Goal: Information Seeking & Learning: Find specific page/section

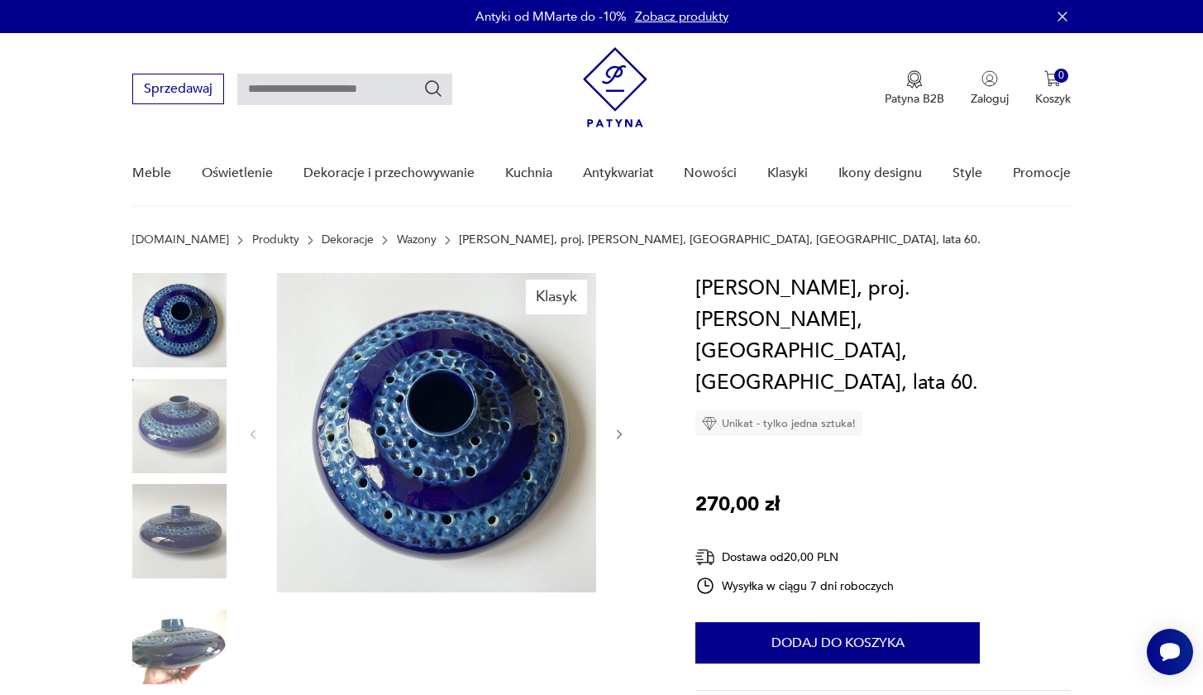
click at [181, 412] on img at bounding box center [179, 426] width 94 height 94
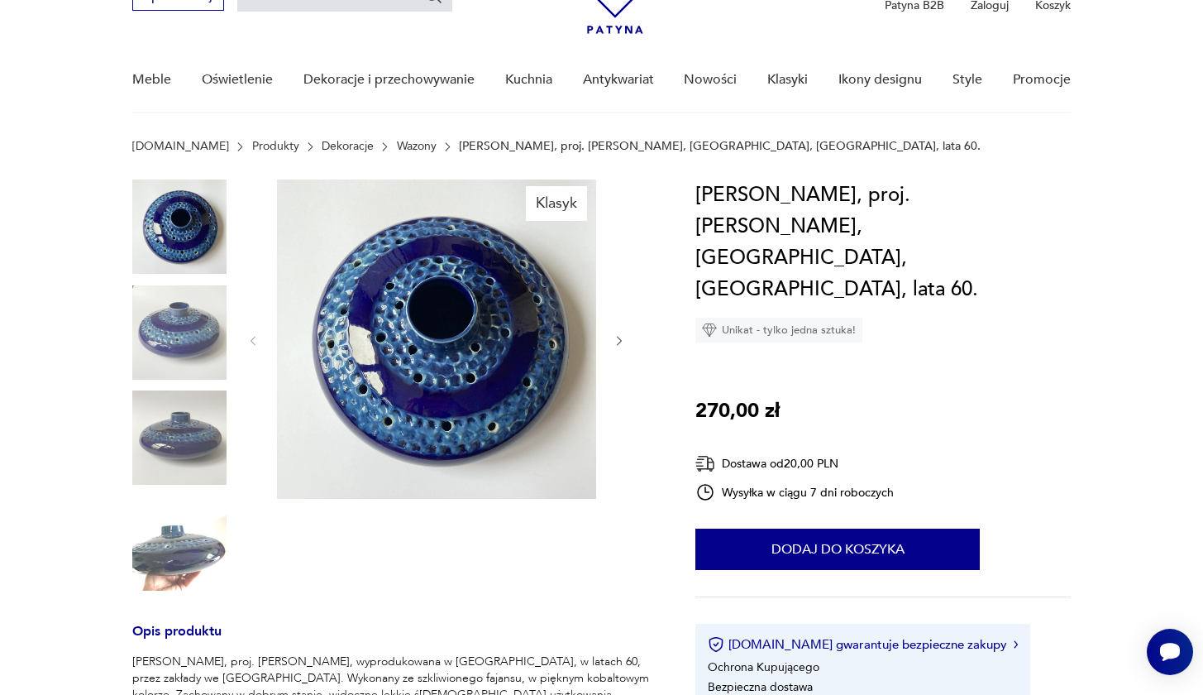
scroll to position [92, 0]
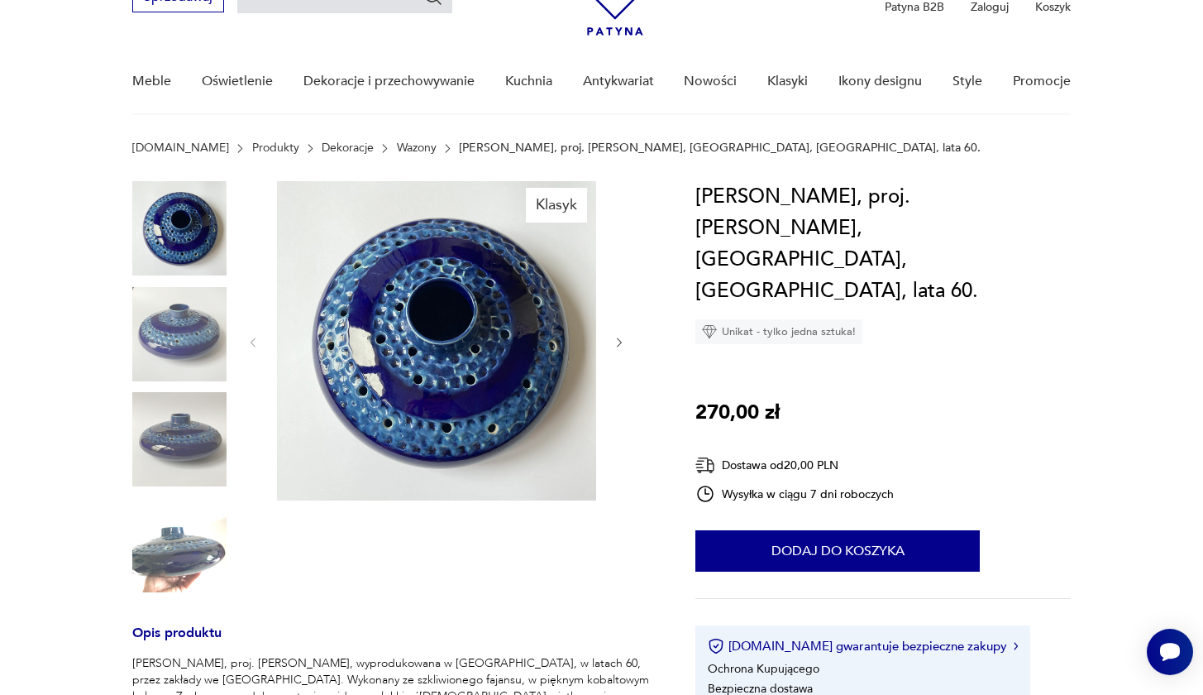
click at [193, 236] on img at bounding box center [179, 228] width 94 height 94
click at [389, 354] on img at bounding box center [436, 340] width 319 height 319
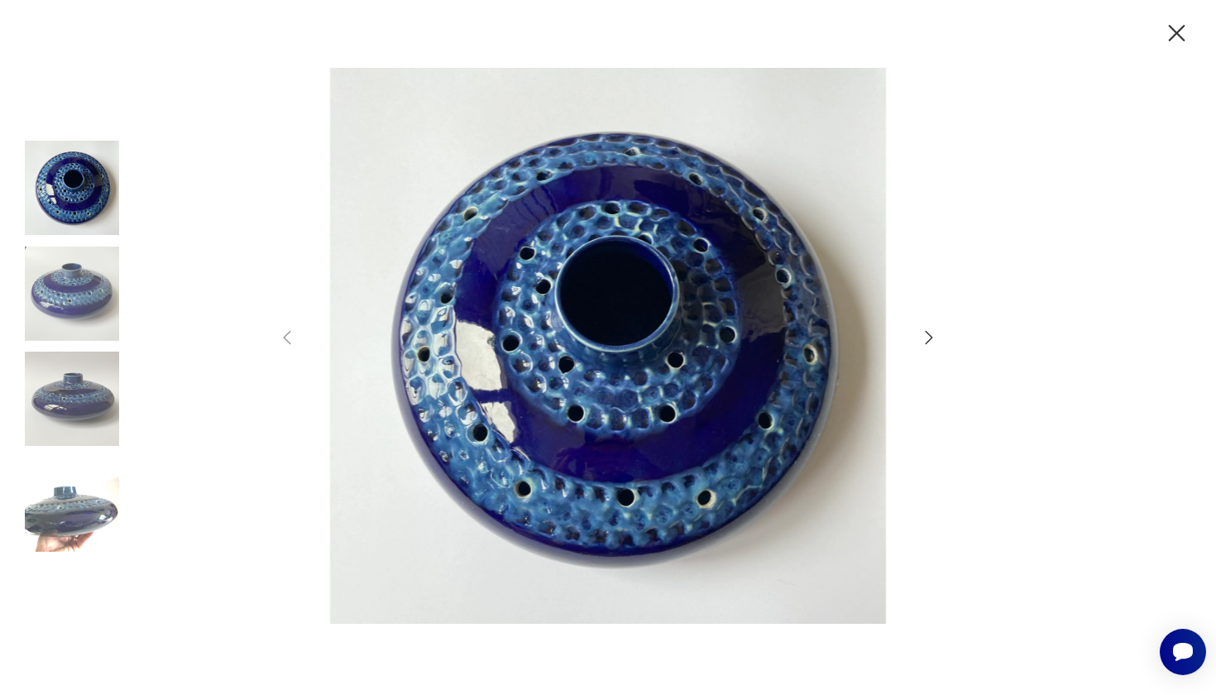
click at [929, 335] on icon "button" at bounding box center [928, 337] width 7 height 13
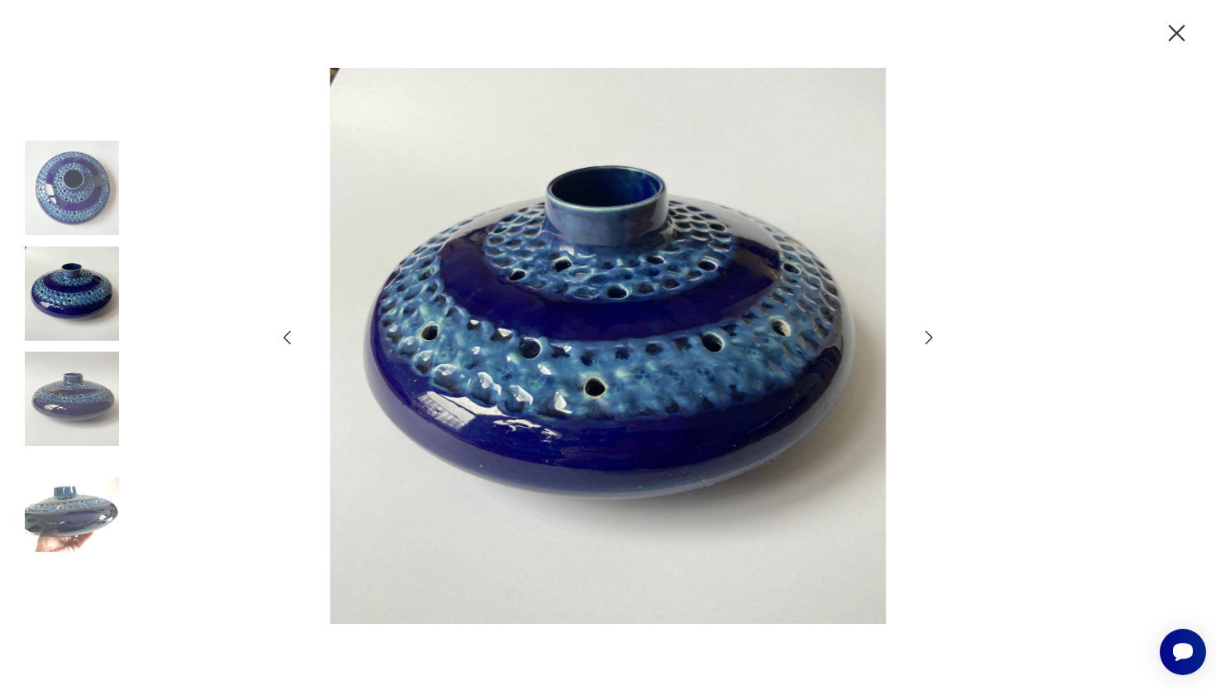
click at [929, 335] on icon "button" at bounding box center [928, 337] width 7 height 13
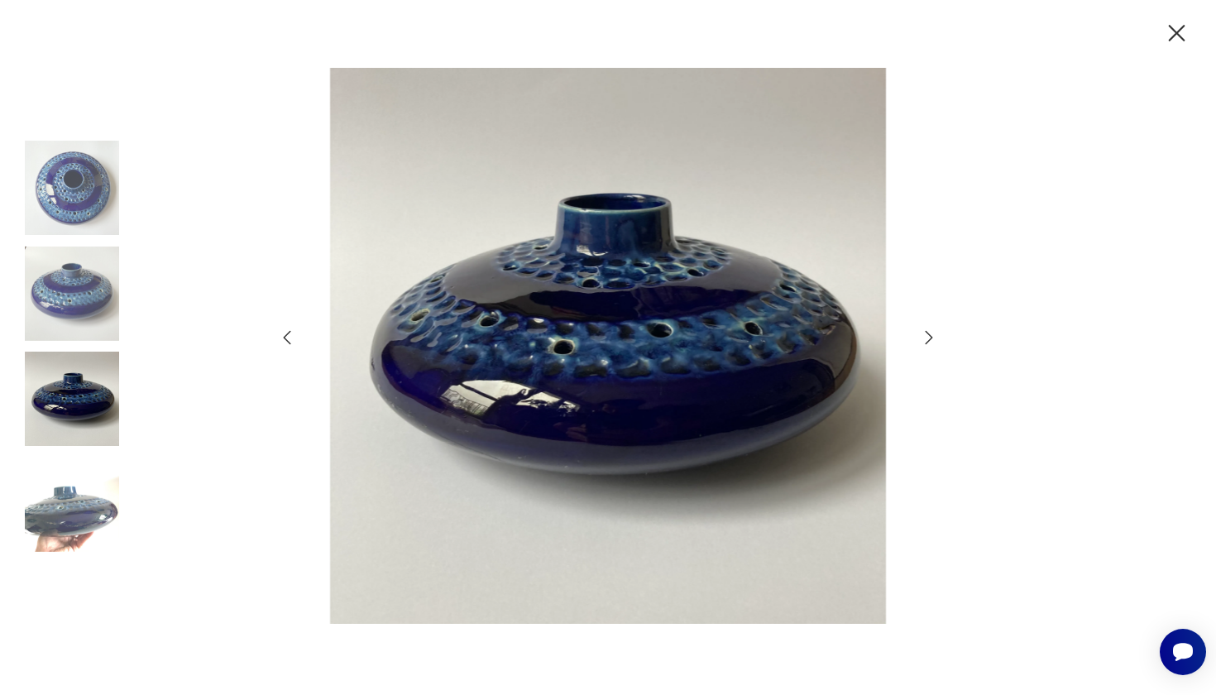
click at [929, 335] on icon "button" at bounding box center [928, 337] width 7 height 13
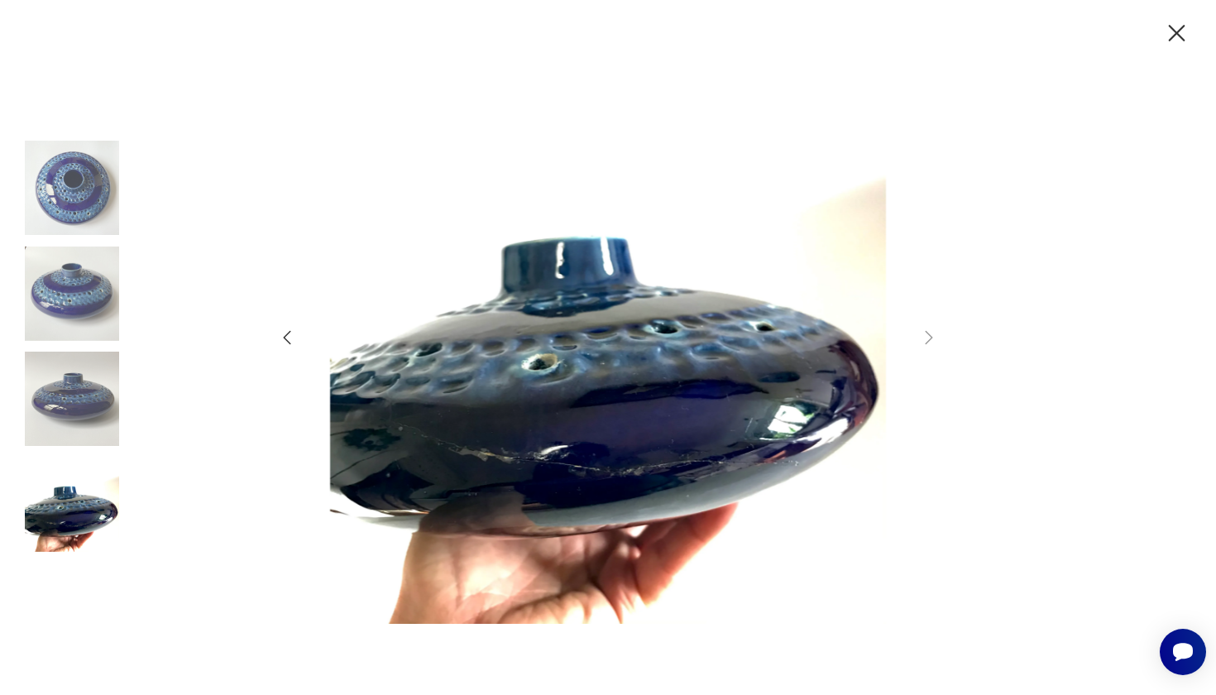
click at [1165, 38] on icon "button" at bounding box center [1176, 33] width 29 height 29
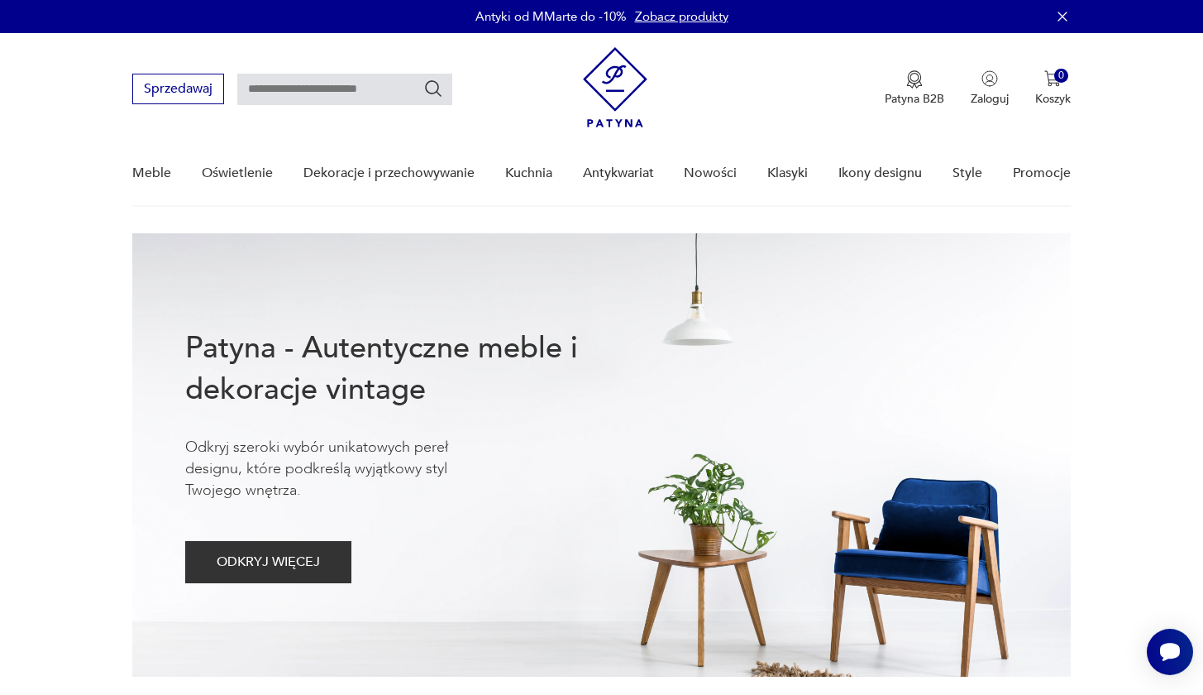
click at [323, 88] on input "text" at bounding box center [344, 89] width 215 height 31
type input "*********"
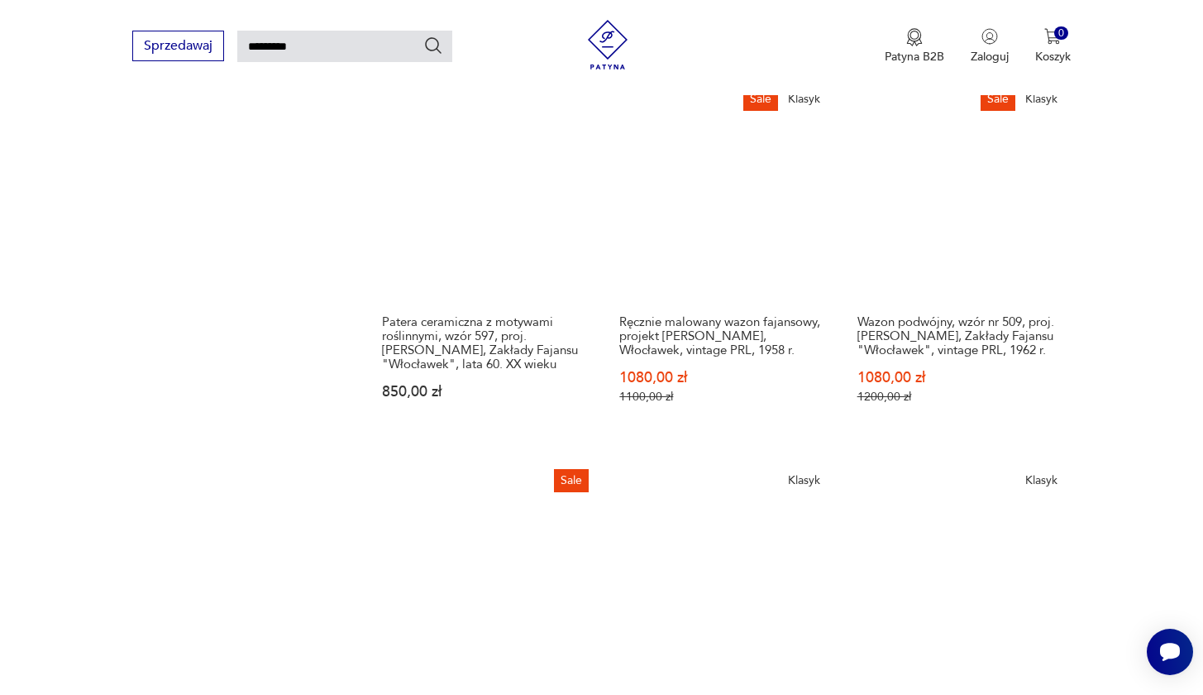
scroll to position [1372, 0]
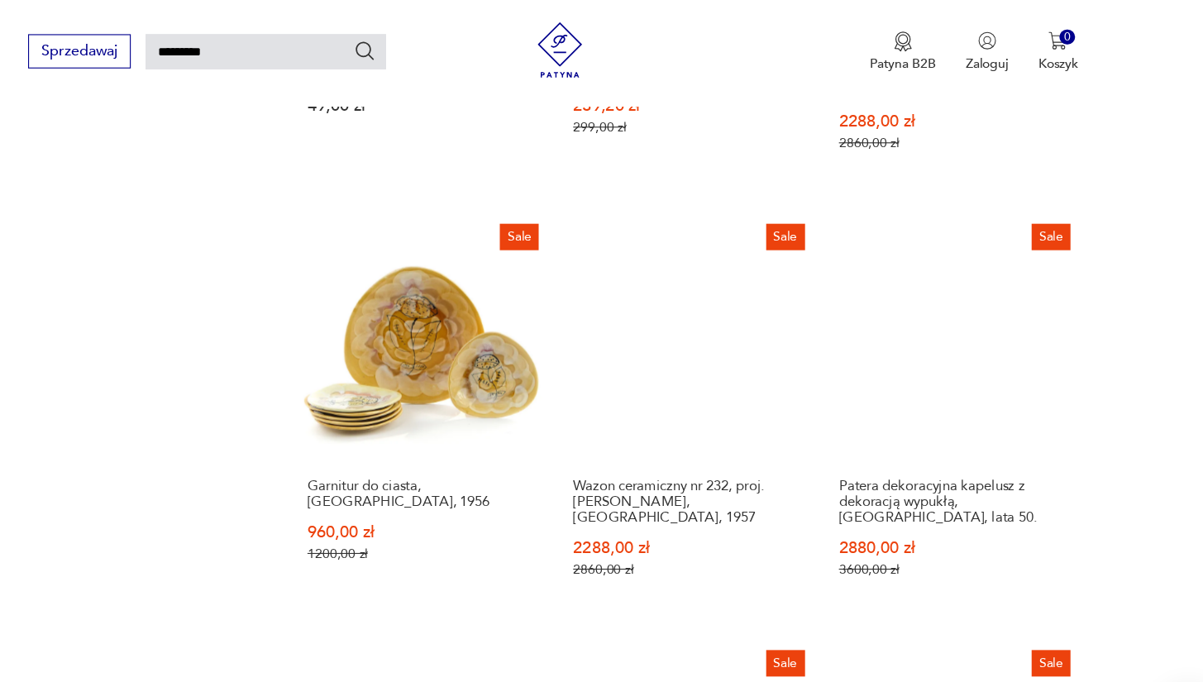
scroll to position [1292, 0]
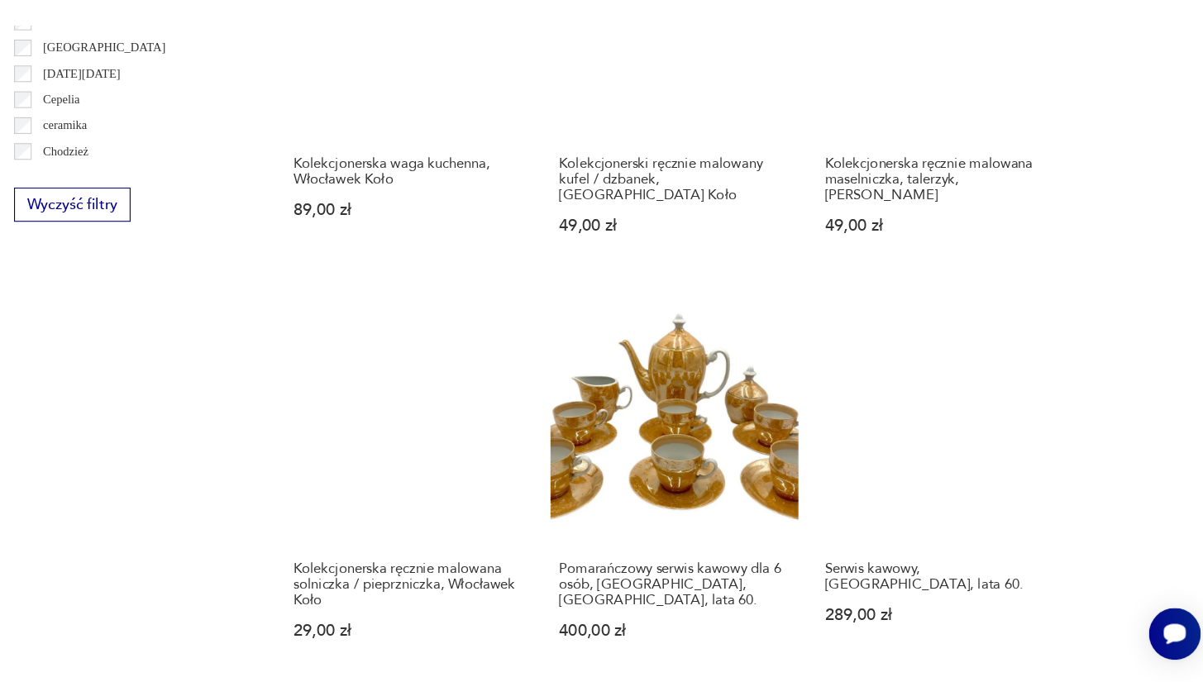
scroll to position [1115, 0]
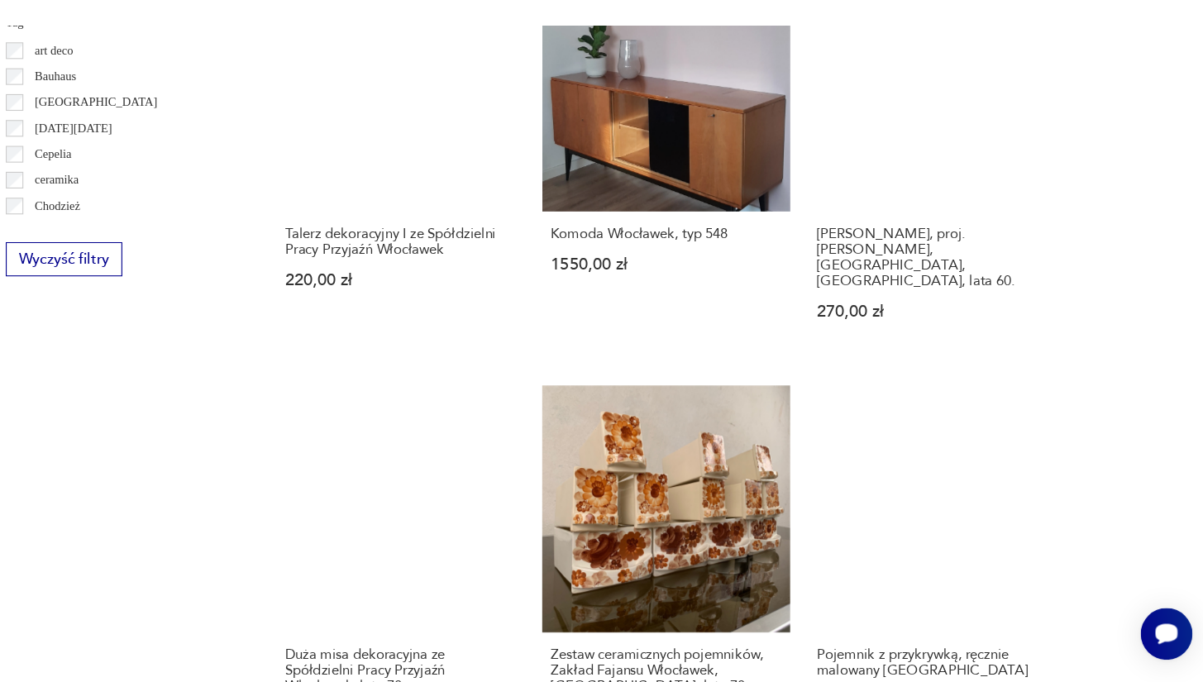
scroll to position [1055, 0]
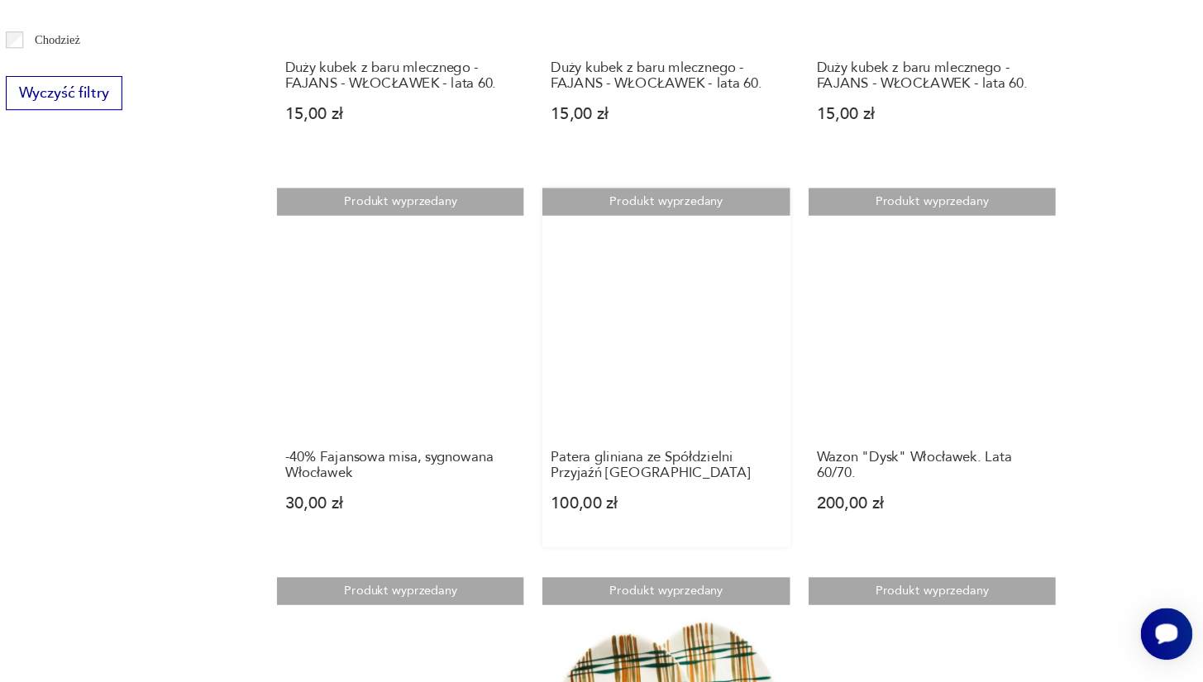
scroll to position [1199, 0]
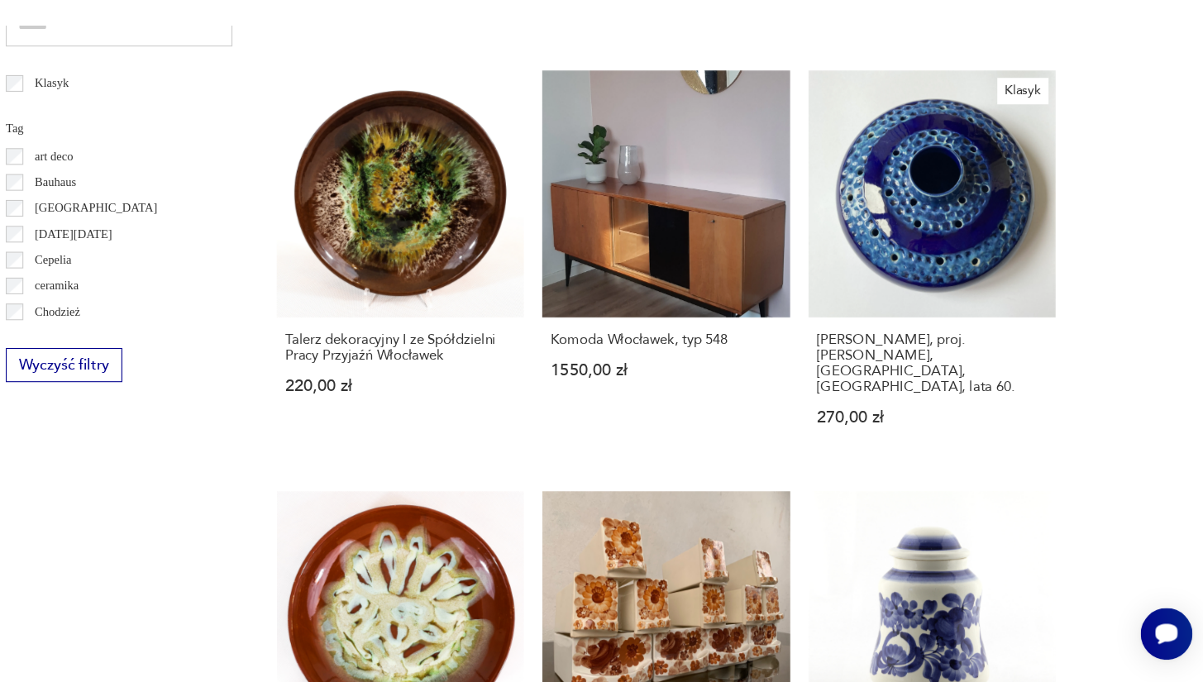
scroll to position [955, 0]
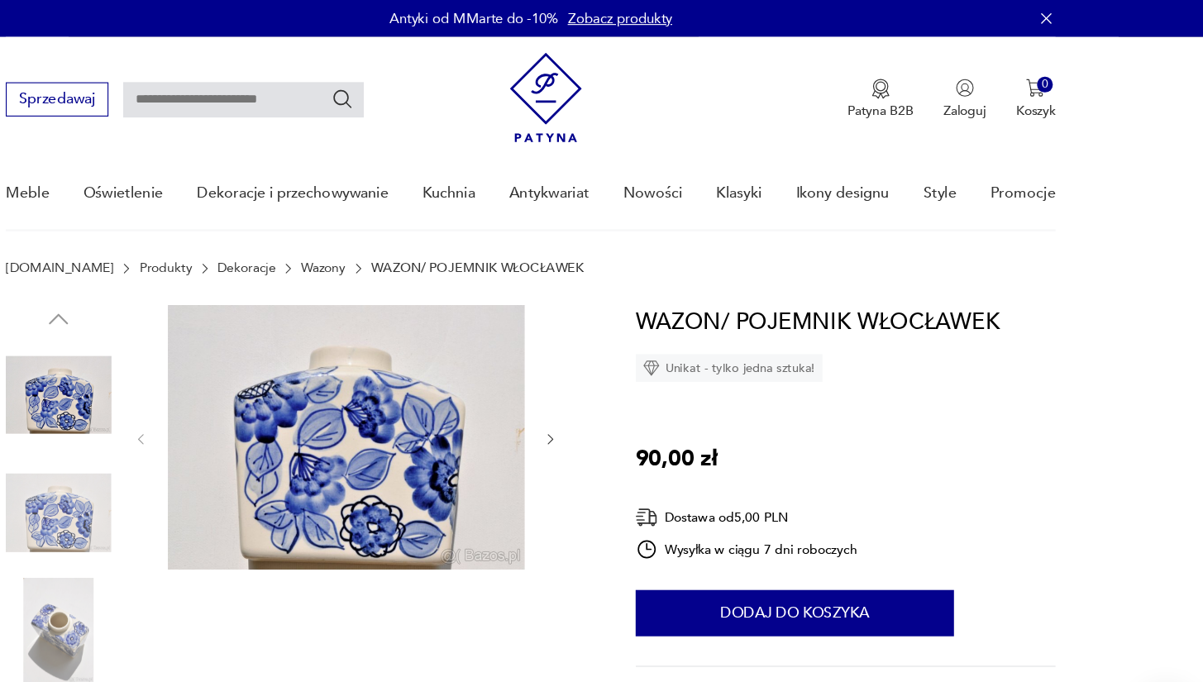
click at [132, 557] on img at bounding box center [179, 564] width 94 height 94
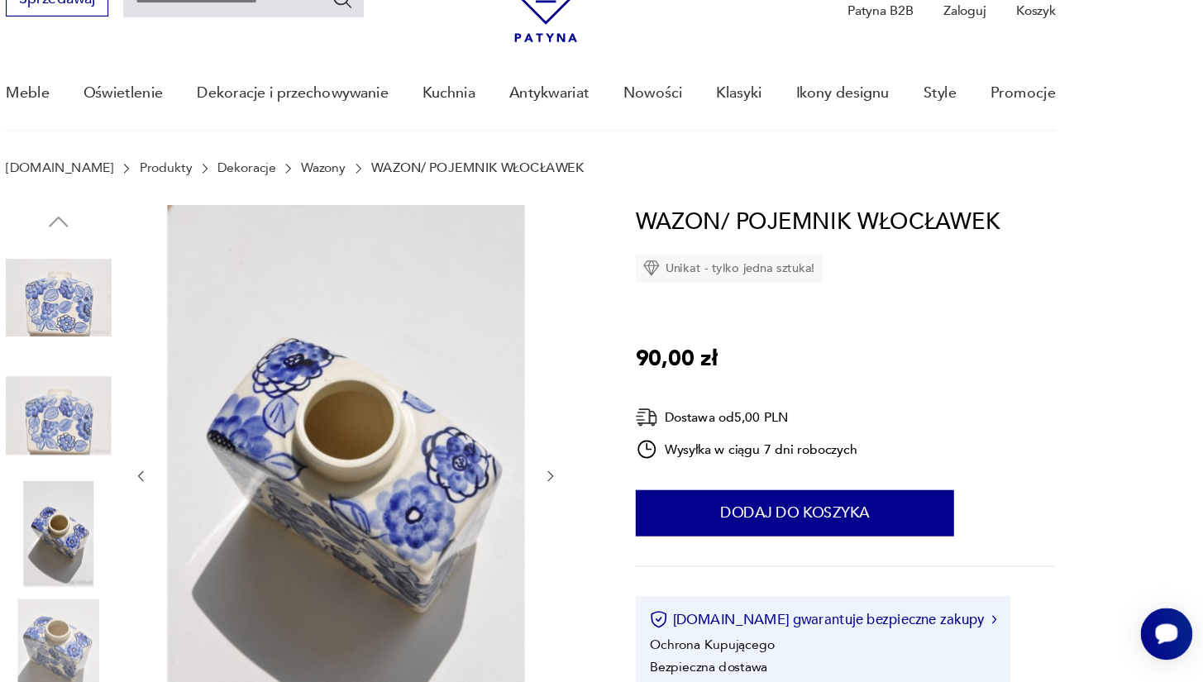
scroll to position [31, 0]
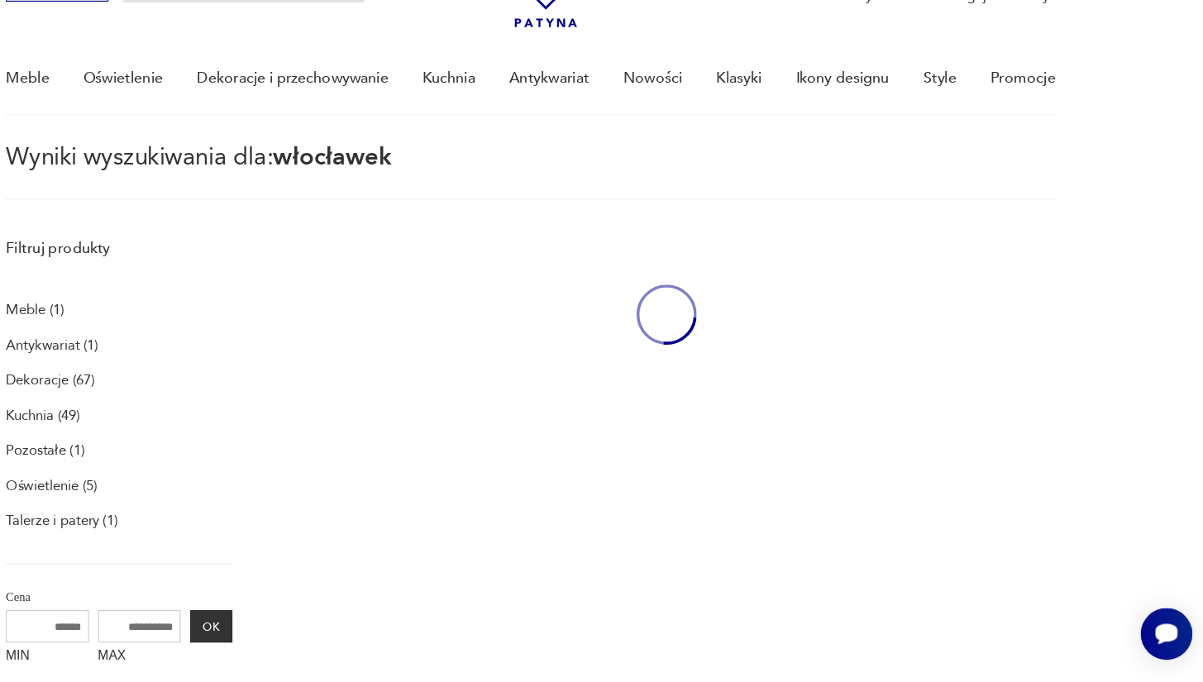
type input "*********"
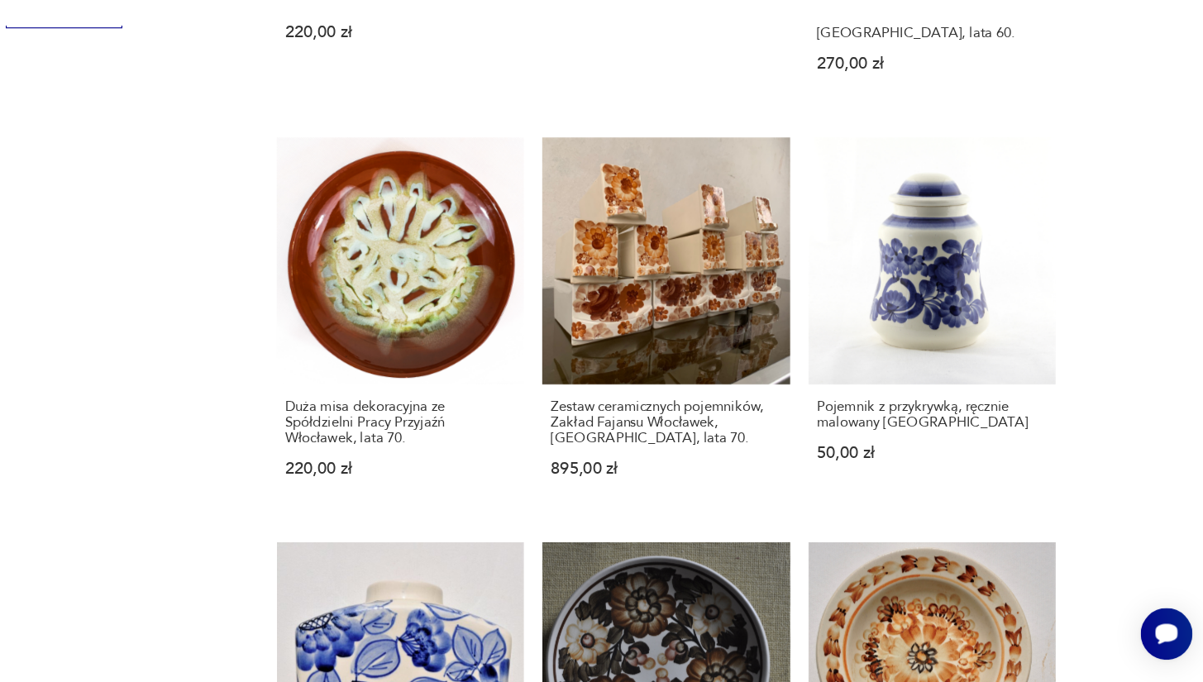
scroll to position [1283, 0]
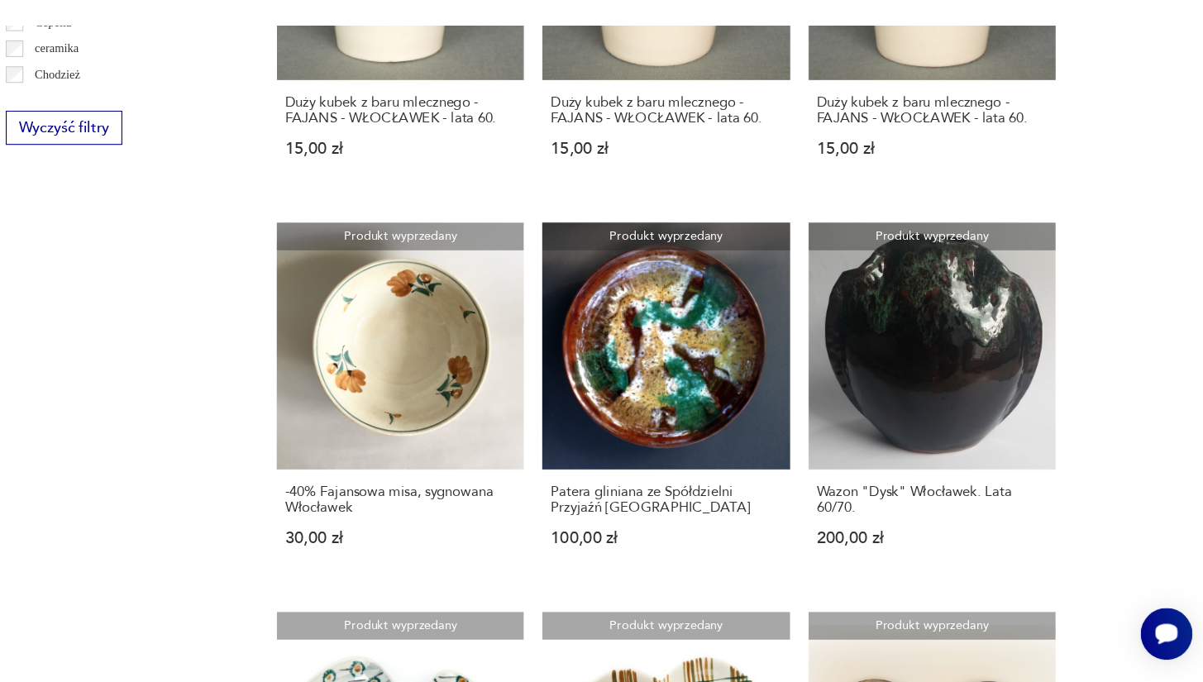
scroll to position [1192, 0]
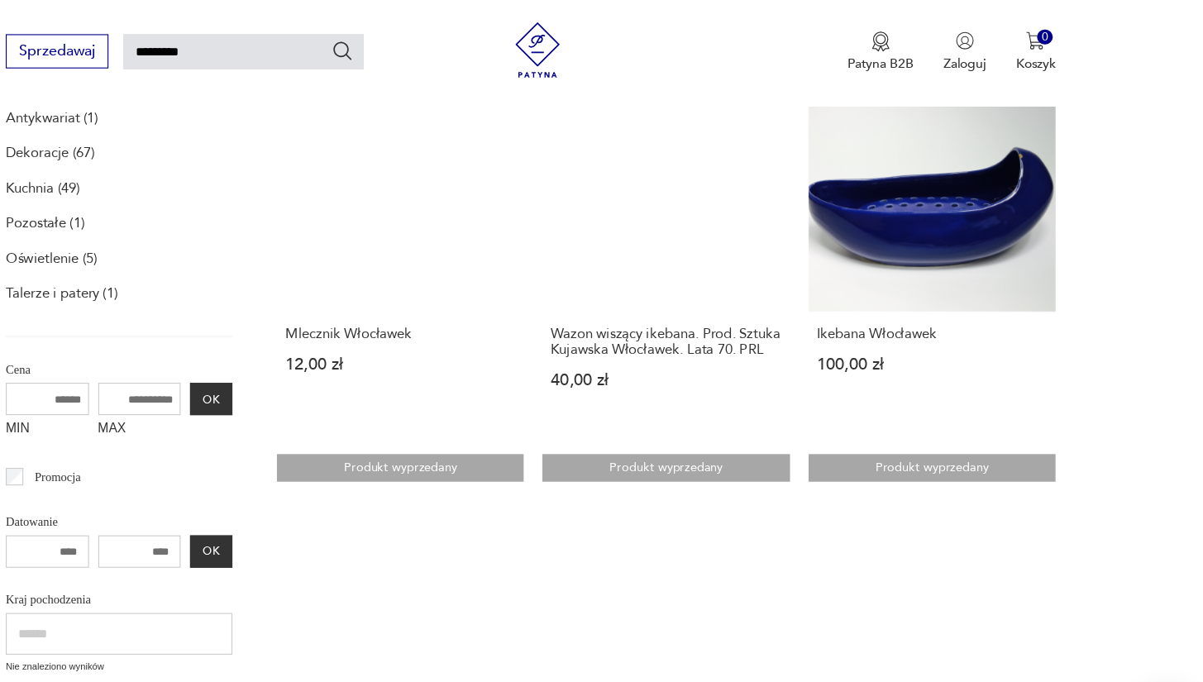
scroll to position [247, 0]
